Goal: Check status: Check status

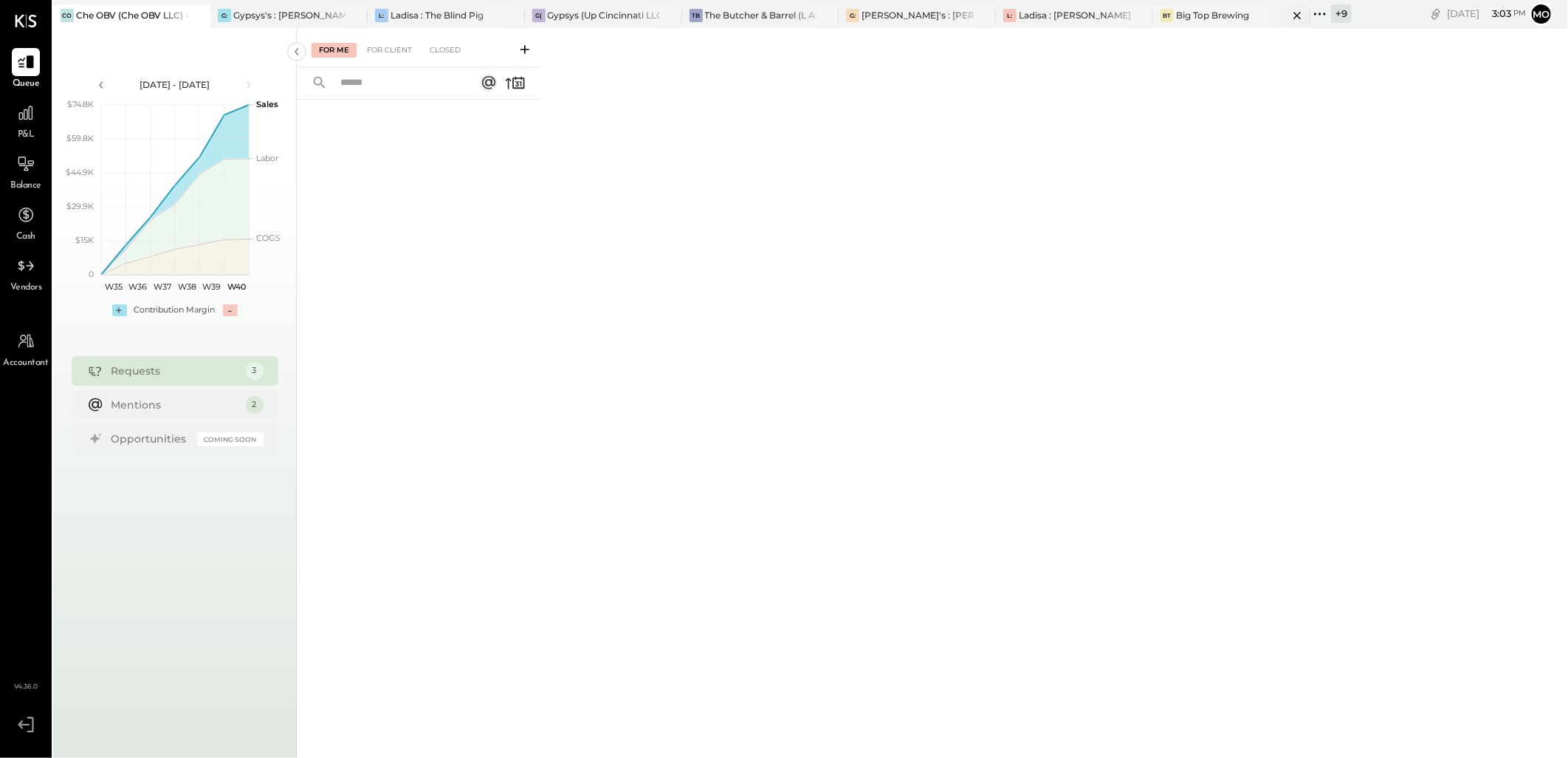
click at [1228, 9] on div "Big Top Brewing" at bounding box center [1212, 15] width 73 height 13
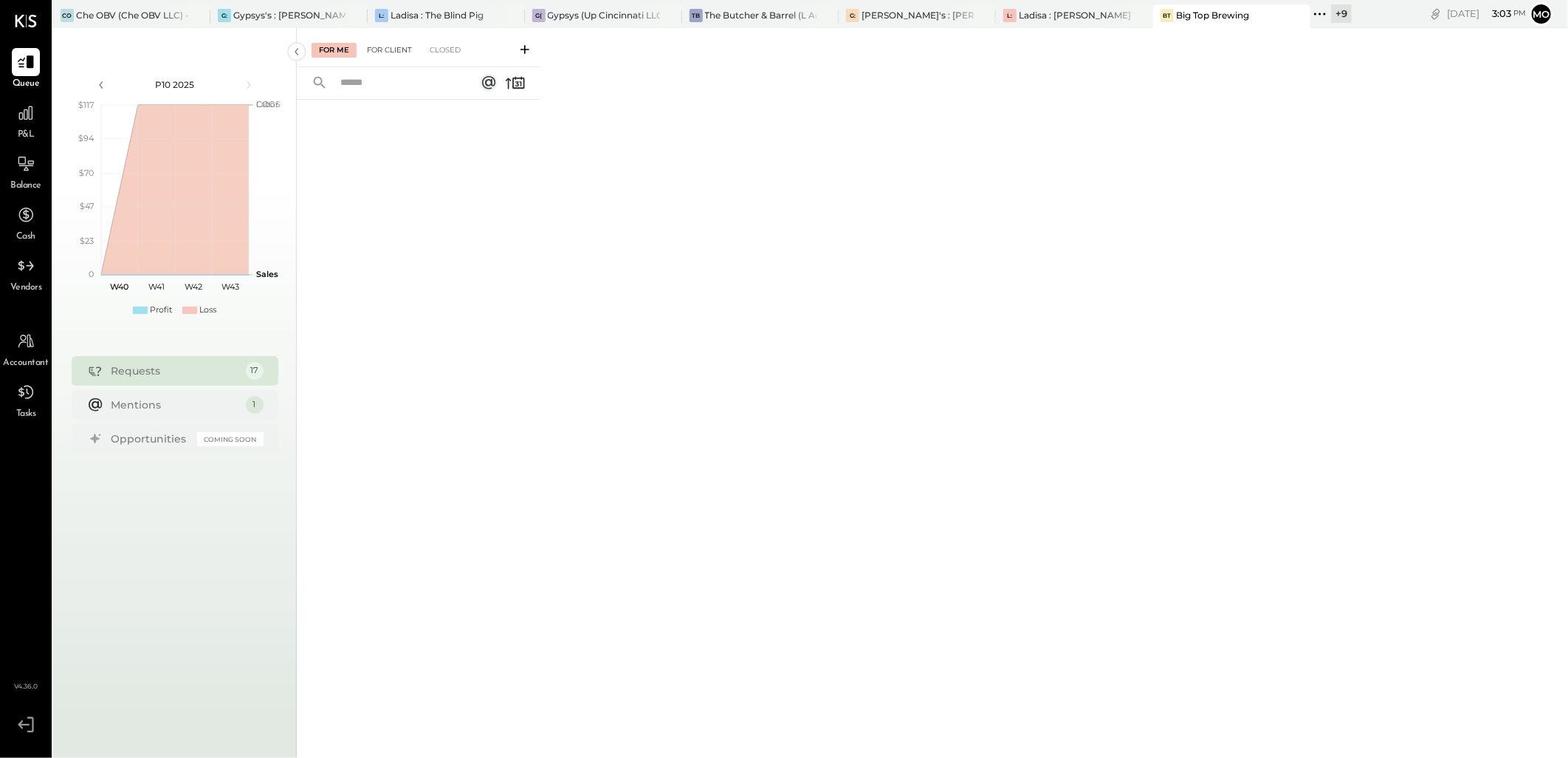
click at [396, 48] on div "For Client" at bounding box center [389, 50] width 60 height 15
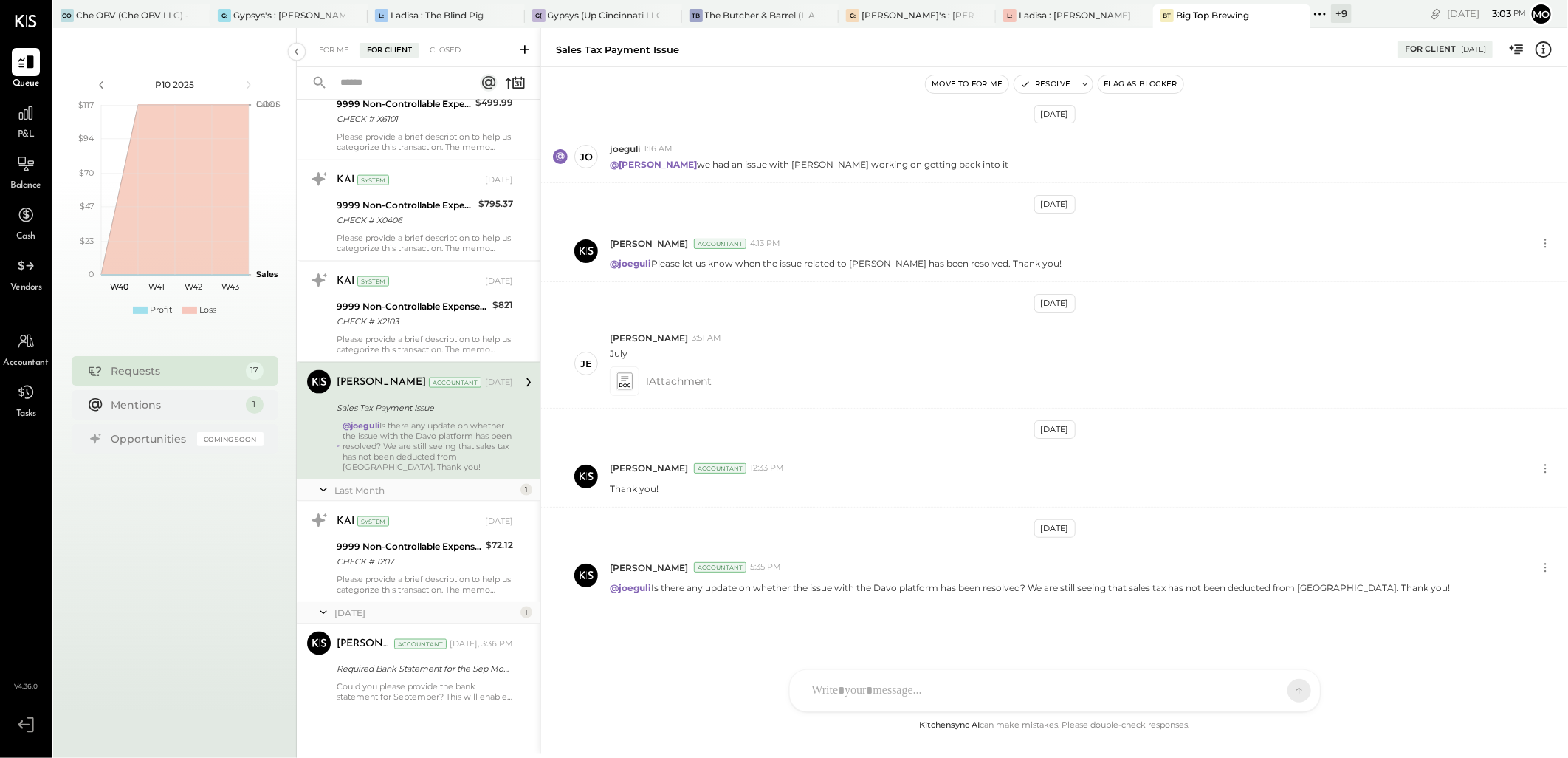
scroll to position [1198, 0]
click at [429, 660] on div "Required Bank Statement for the Sep Month" at bounding box center [422, 668] width 172 height 15
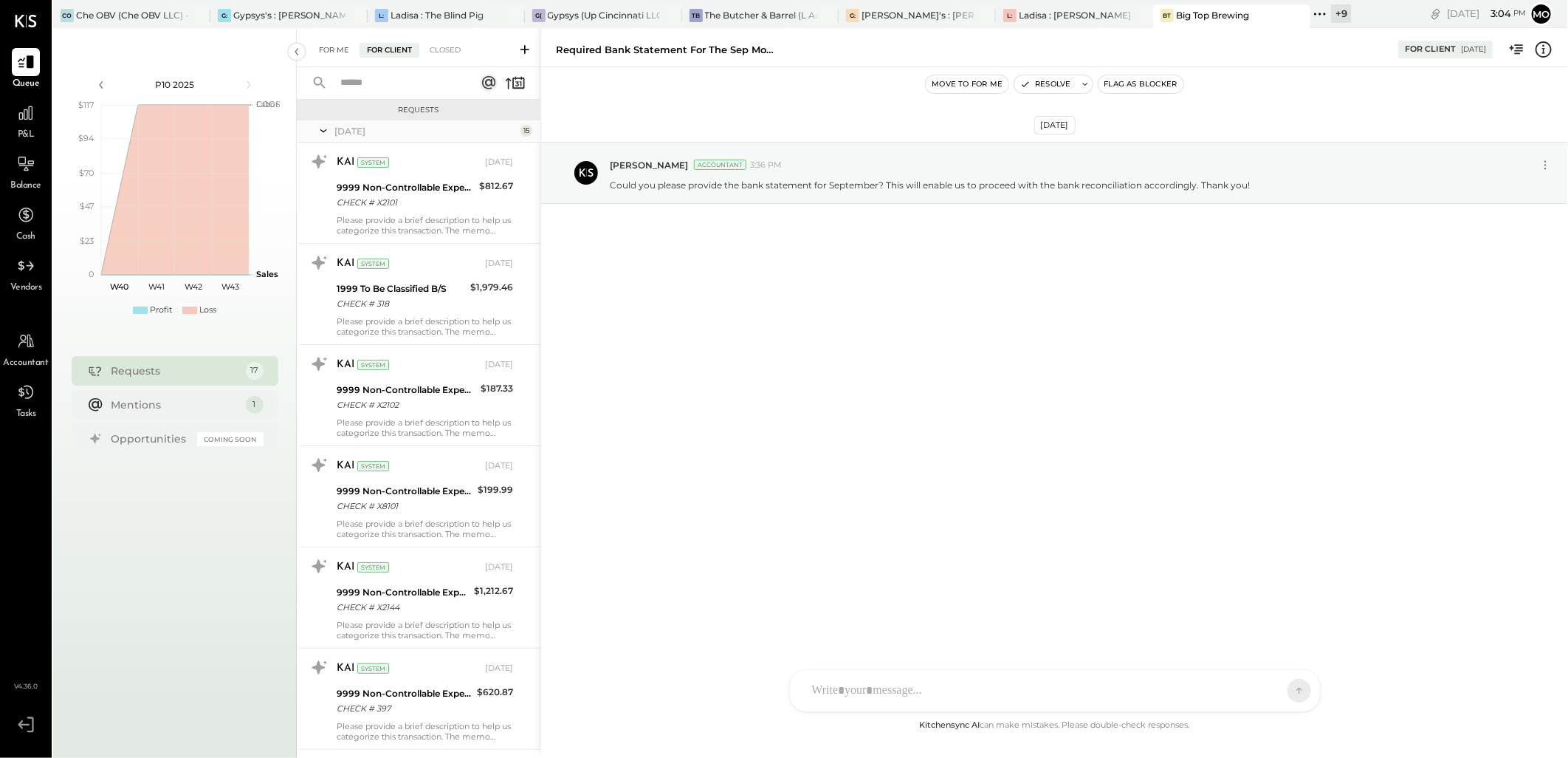
click at [341, 43] on div "For Me" at bounding box center [334, 50] width 45 height 15
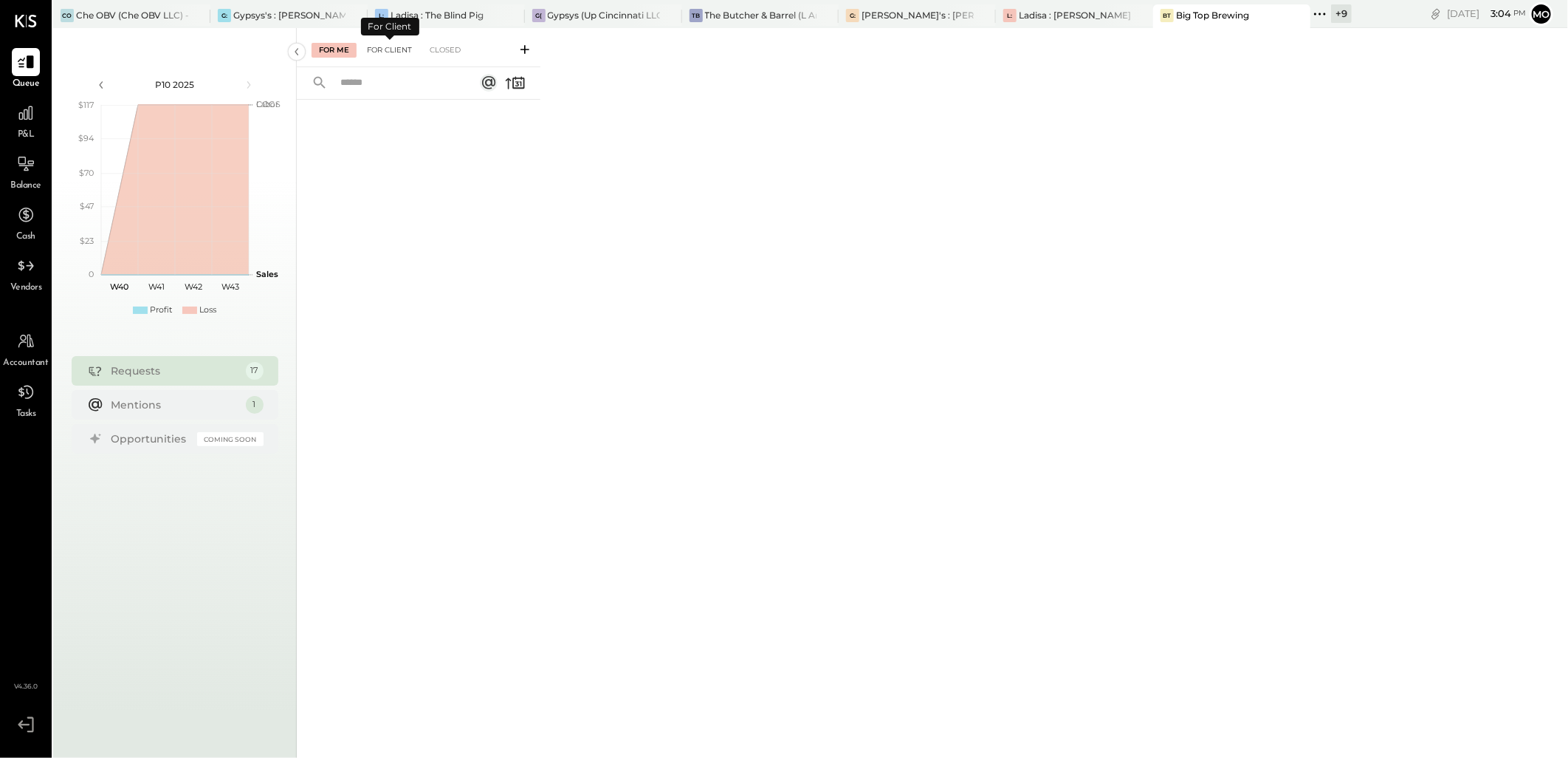
click at [400, 53] on div "For Client" at bounding box center [389, 50] width 60 height 15
